Goal: Information Seeking & Learning: Find specific fact

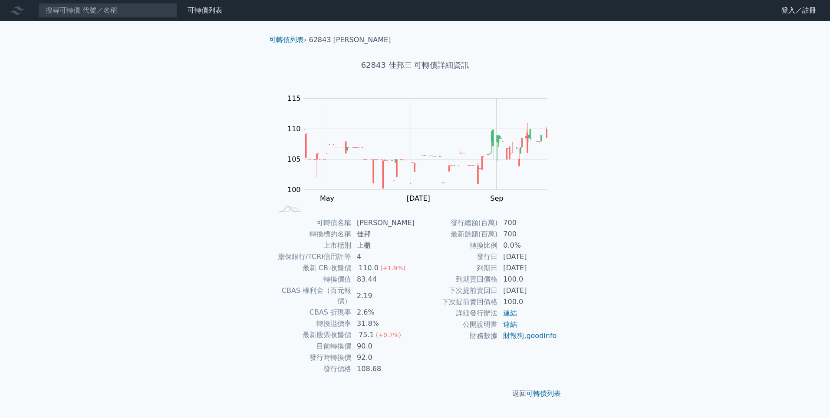
click at [650, 207] on div "可轉債列表 財務數據 可轉債列表 財務數據 登入／註冊 登入／註冊 可轉債列表 › 62843 佳邦三 62843 佳邦三 可轉債詳細資訊 Zoom Out …" at bounding box center [415, 209] width 830 height 418
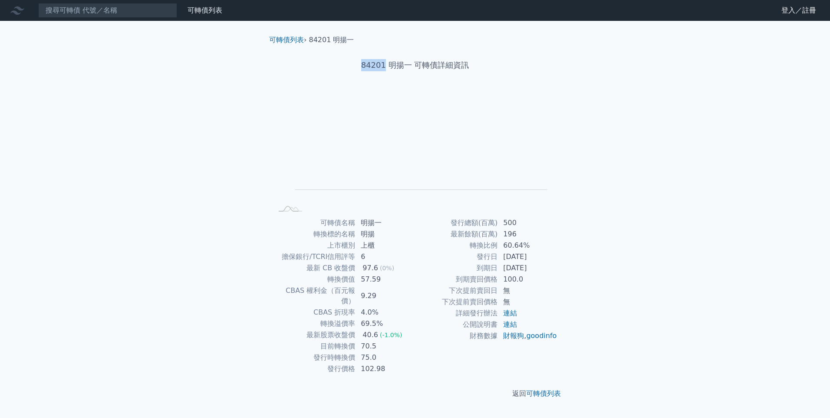
drag, startPoint x: 363, startPoint y: 64, endPoint x: 385, endPoint y: 65, distance: 21.7
click at [385, 65] on h1 "84201 明揚一 可轉債詳細資訊" at bounding box center [415, 65] width 306 height 12
copy h1 "84201"
